Goal: Find specific page/section: Find specific page/section

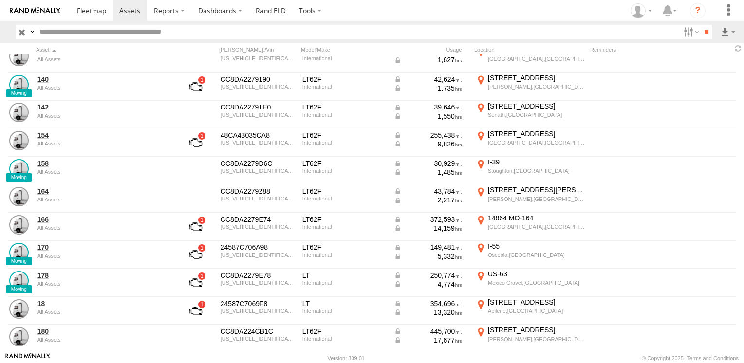
scroll to position [633, 0]
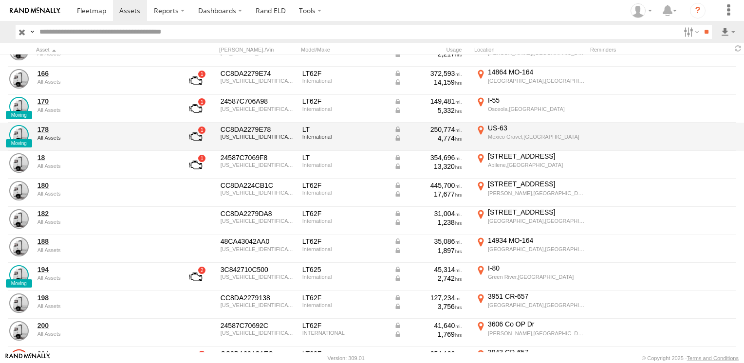
click at [127, 138] on div "All Assets" at bounding box center [104, 138] width 133 height 6
click at [42, 130] on link "178" at bounding box center [104, 129] width 133 height 9
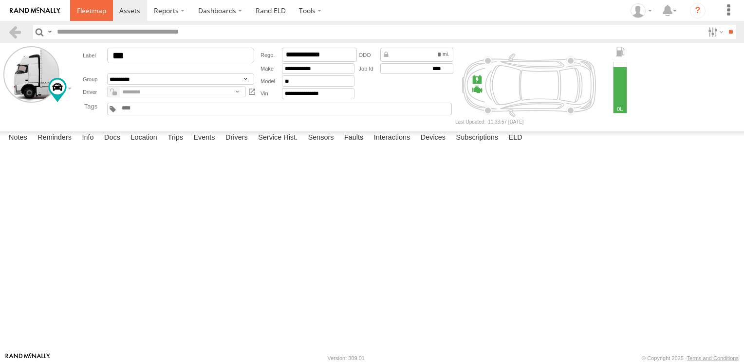
click at [87, 16] on link at bounding box center [91, 10] width 43 height 21
